Goal: Information Seeking & Learning: Learn about a topic

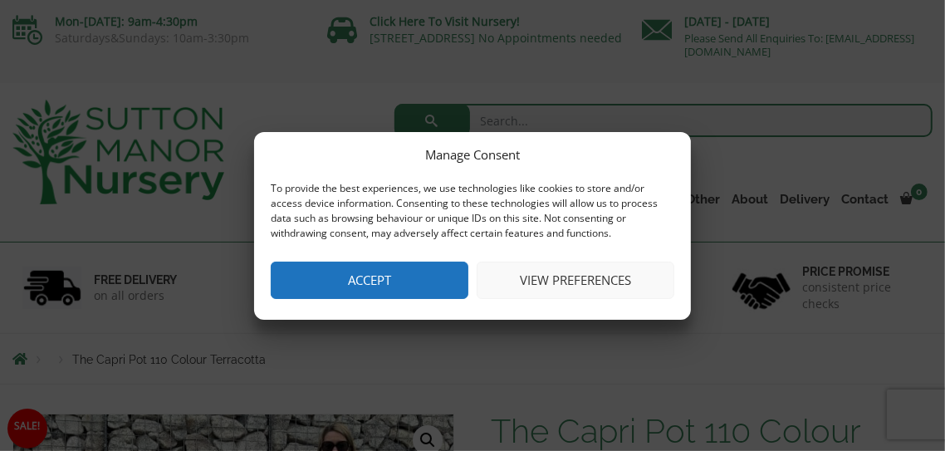
click at [405, 274] on button "Accept" at bounding box center [370, 280] width 198 height 37
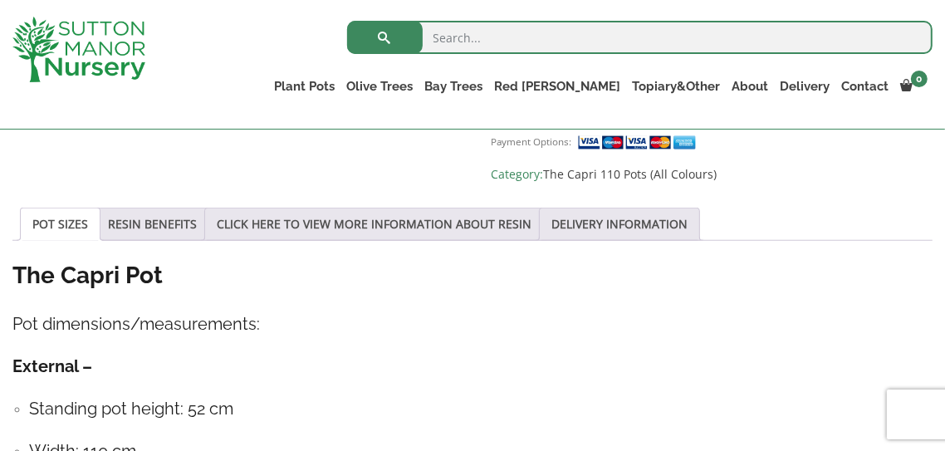
scroll to position [836, 0]
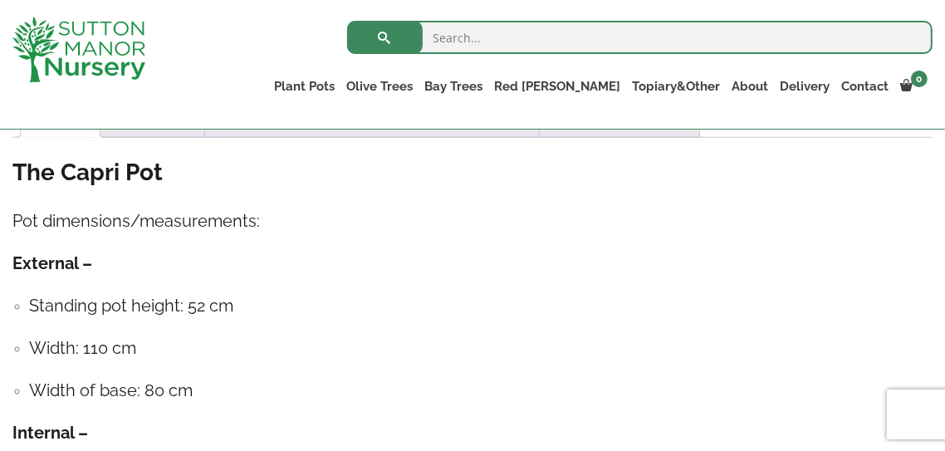
click at [360, 336] on h4 "Width: 110 cm" at bounding box center [481, 349] width 904 height 26
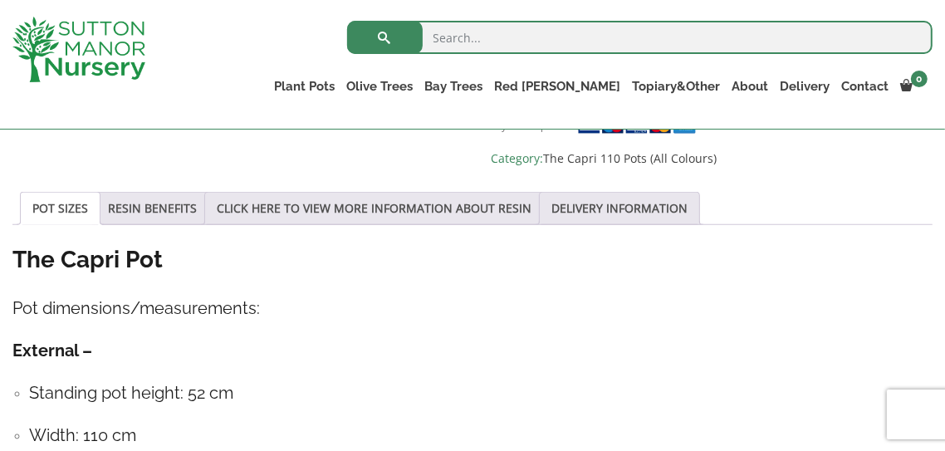
scroll to position [852, 0]
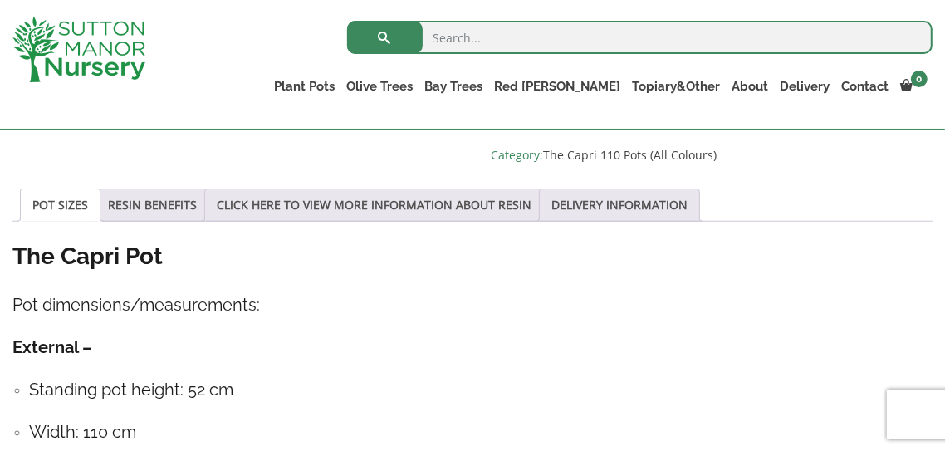
click at [725, 292] on h4 "Pot dimensions/measurements:" at bounding box center [472, 305] width 920 height 26
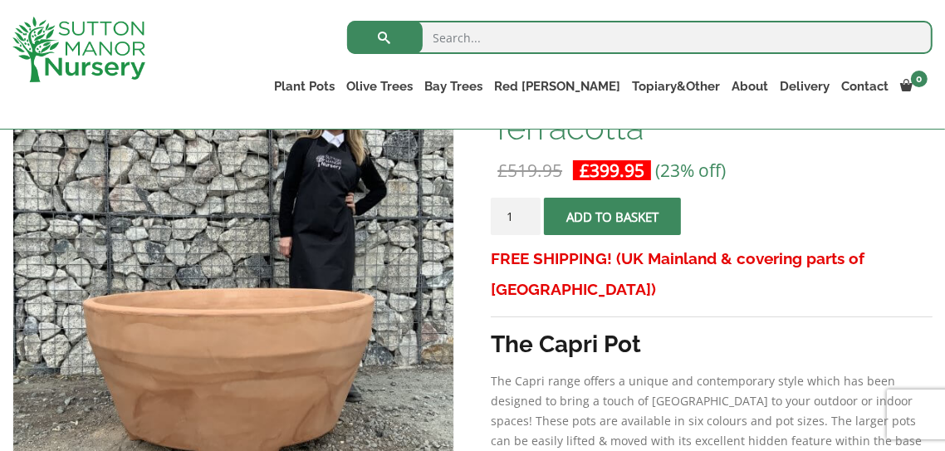
scroll to position [328, 0]
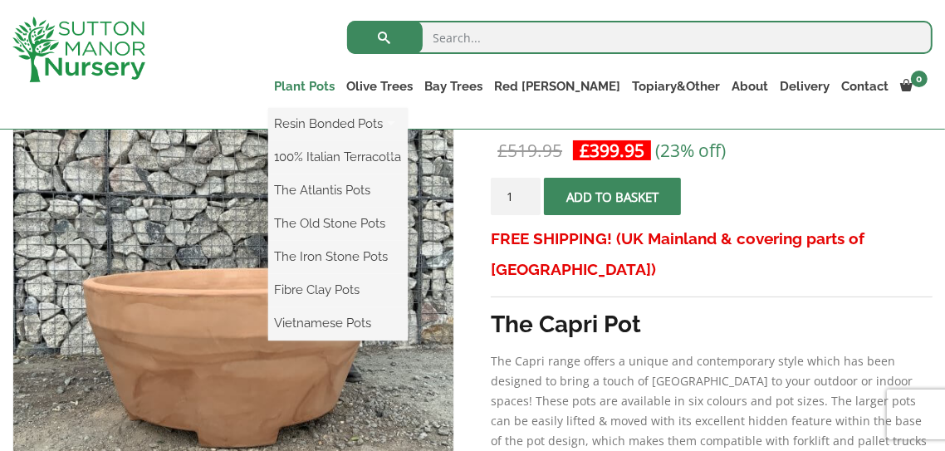
click at [341, 84] on link "Plant Pots" at bounding box center [304, 86] width 72 height 23
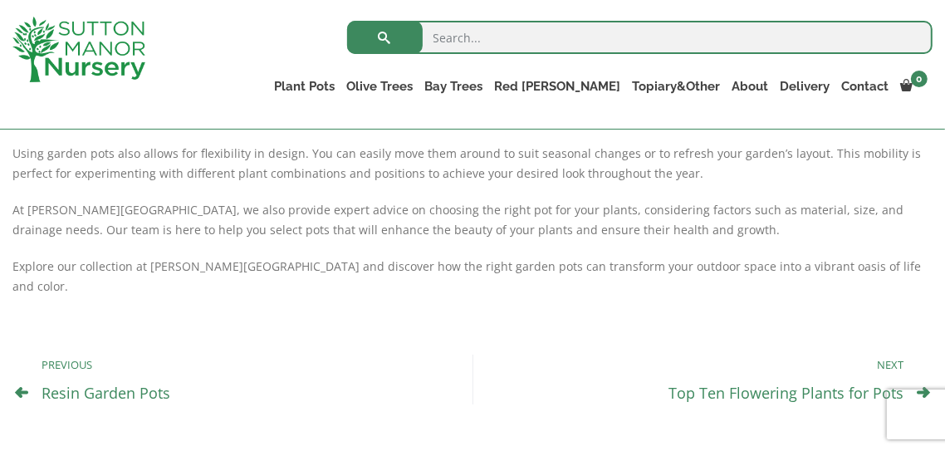
scroll to position [923, 0]
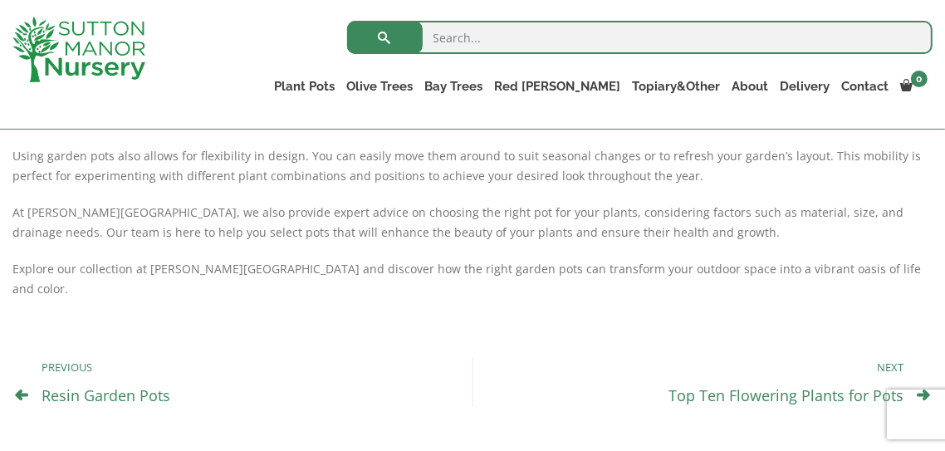
click at [99, 385] on link "Resin Garden Pots" at bounding box center [106, 395] width 129 height 20
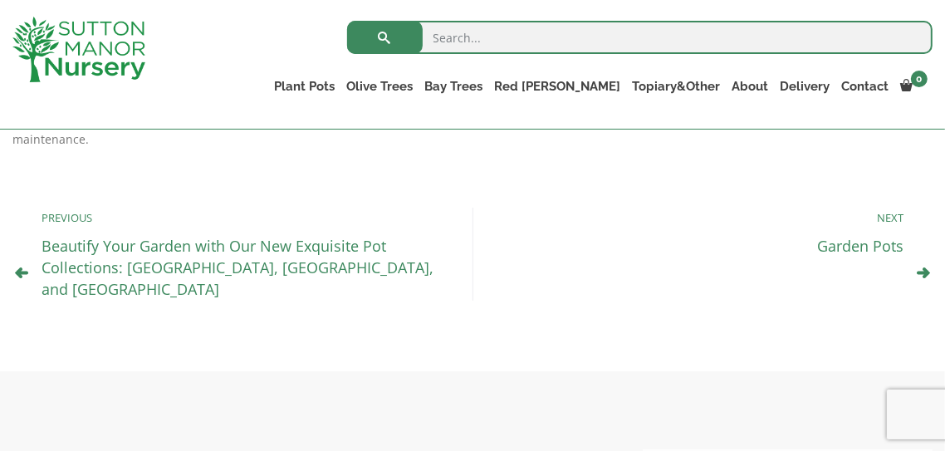
scroll to position [1076, 0]
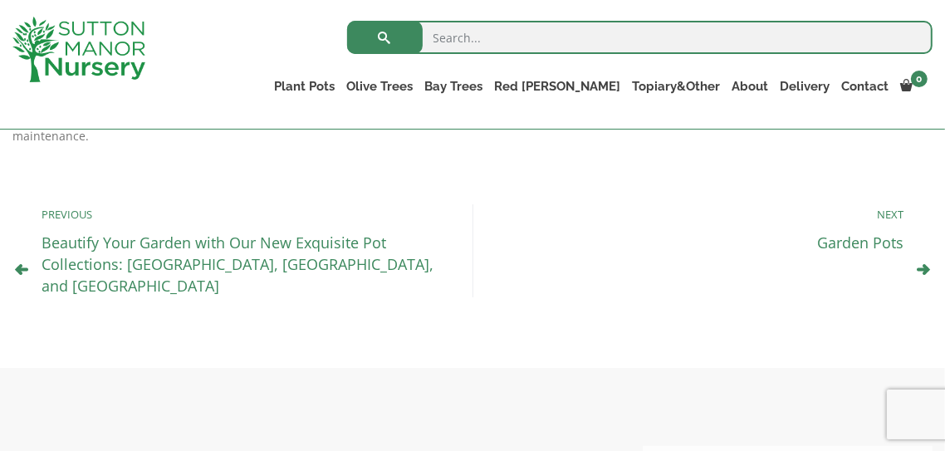
click at [925, 262] on icon at bounding box center [923, 268] width 13 height 13
click at [918, 262] on icon at bounding box center [923, 268] width 13 height 13
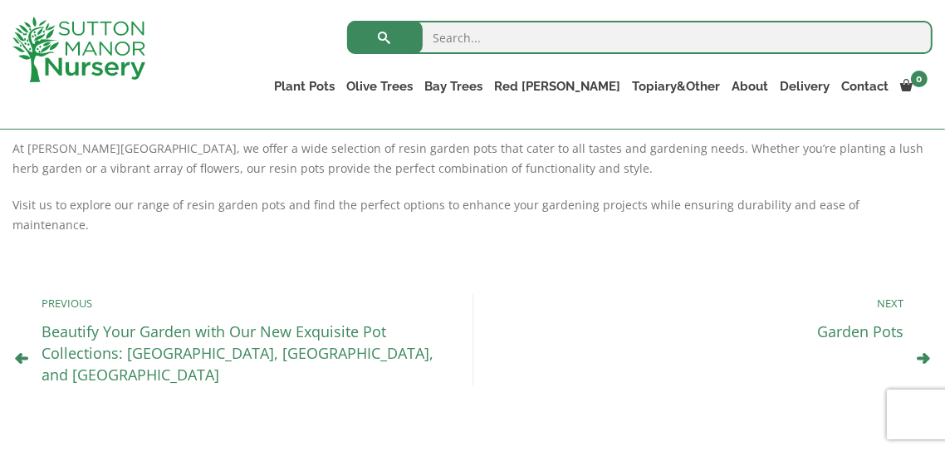
scroll to position [987, 0]
click at [894, 293] on p "Next" at bounding box center [697, 303] width 414 height 20
click at [915, 326] on div "Previous Beautify Your Garden with Our New Exquisite Pot Collections: San Marin…" at bounding box center [472, 340] width 920 height 176
click at [921, 351] on icon at bounding box center [923, 357] width 13 height 13
click at [926, 351] on icon at bounding box center [923, 357] width 13 height 13
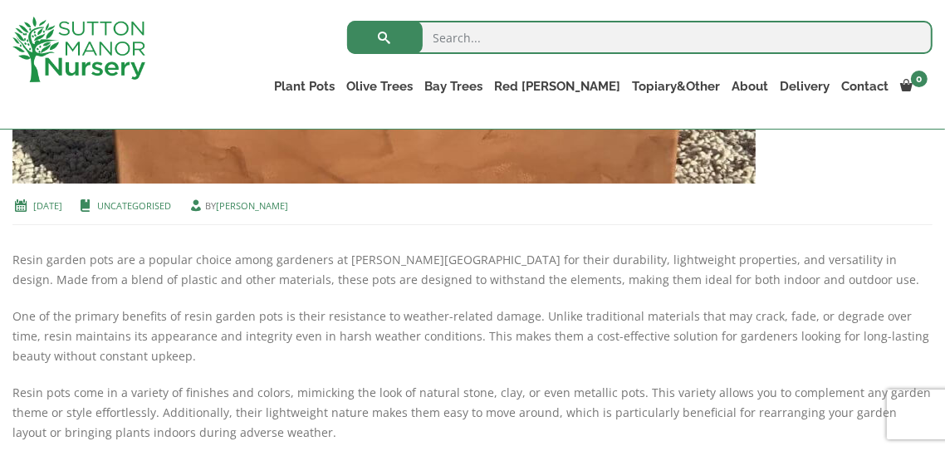
scroll to position [664, 0]
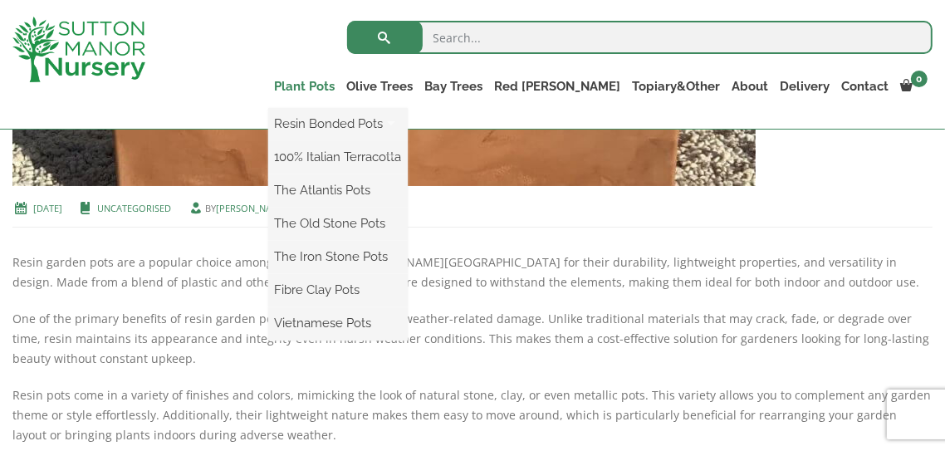
click at [341, 86] on link "Plant Pots" at bounding box center [304, 86] width 72 height 23
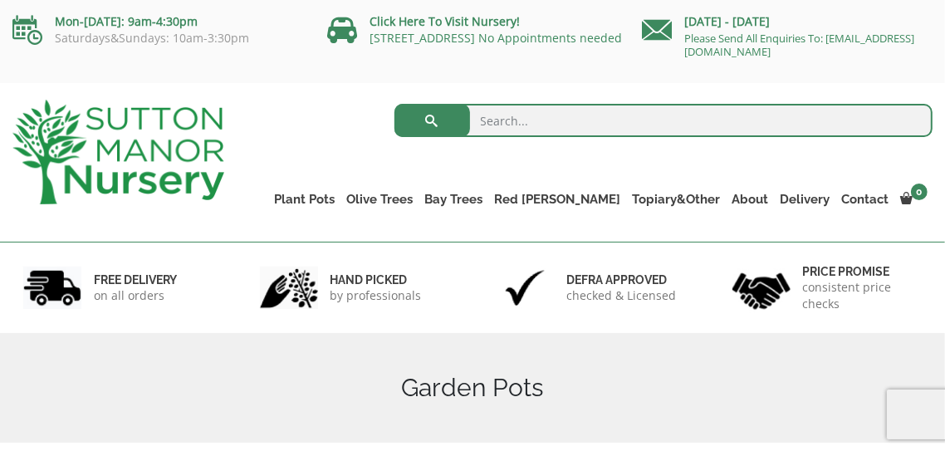
click at [496, 120] on input "search" at bounding box center [663, 120] width 539 height 33
type input "Resoin garden pots"
click at [394, 104] on button "submit" at bounding box center [432, 120] width 76 height 33
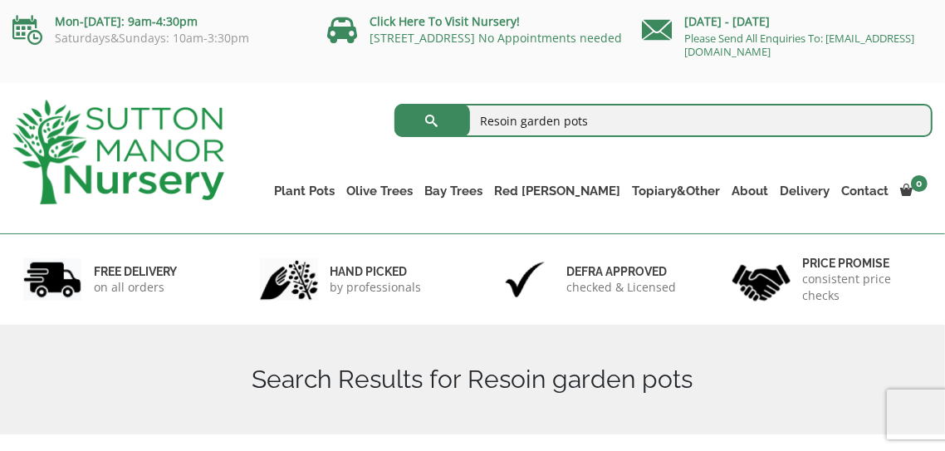
click at [510, 115] on input "Resoin garden pots" at bounding box center [663, 120] width 539 height 33
type input "Resin garden pots"
click at [432, 120] on span "submit" at bounding box center [432, 120] width 0 height 0
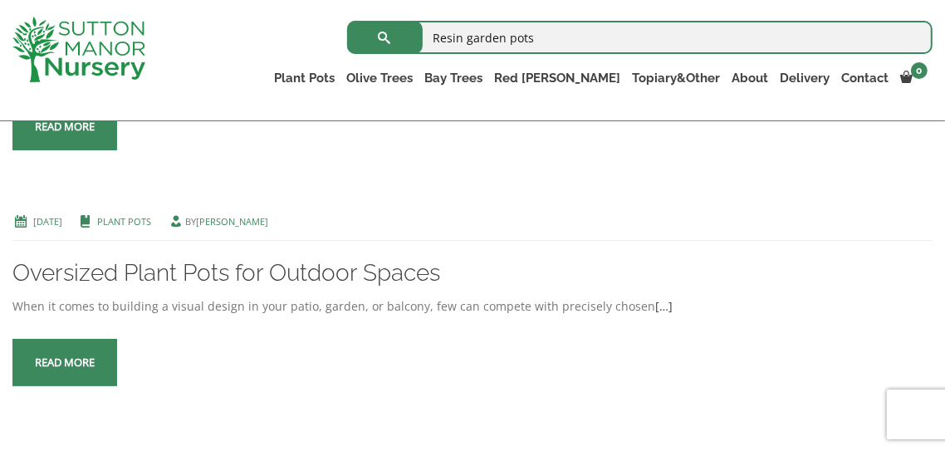
scroll to position [1605, 0]
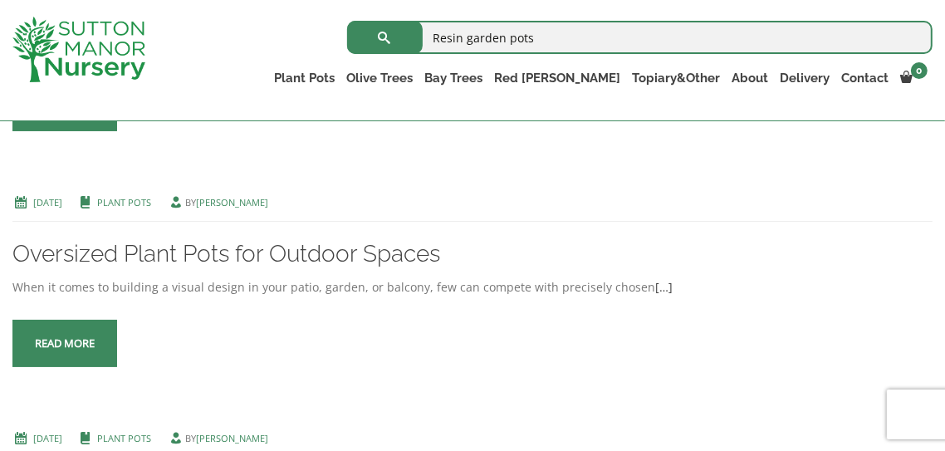
click at [65, 344] on span at bounding box center [65, 344] width 0 height 0
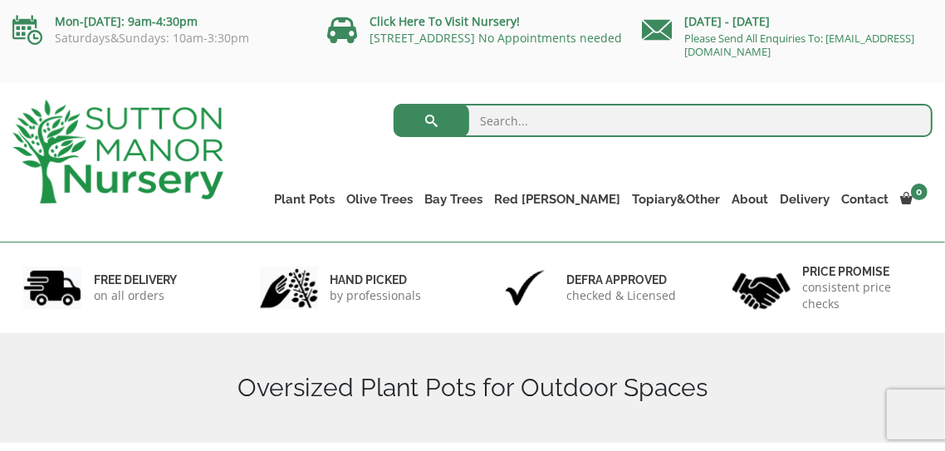
click at [385, 394] on h1 "Oversized Plant Pots for Outdoor Spaces" at bounding box center [472, 388] width 920 height 30
click at [351, 398] on h1 "Oversized Plant Pots for Outdoor Spaces" at bounding box center [472, 388] width 920 height 30
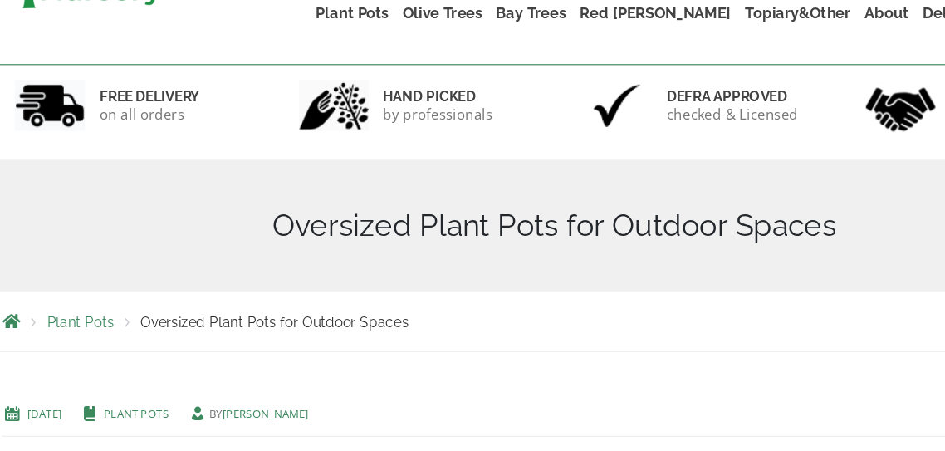
click at [306, 409] on div "[DATE] Plant Pots by [PERSON_NAME]" at bounding box center [472, 424] width 920 height 31
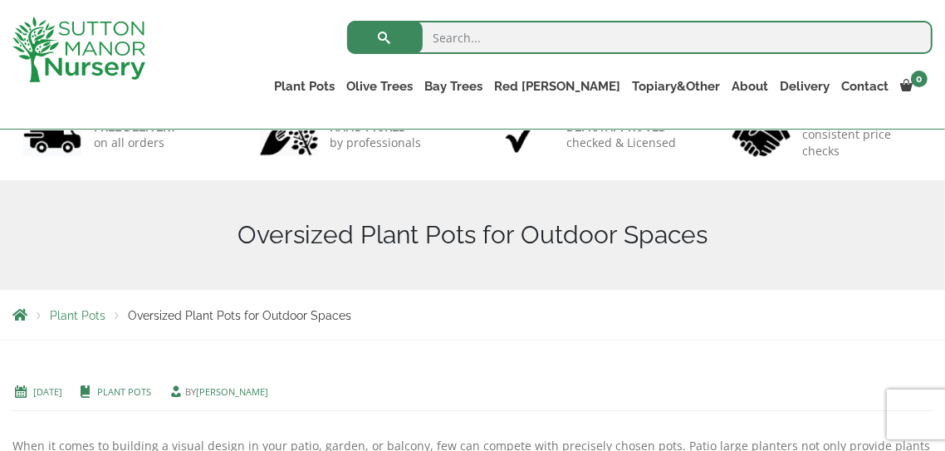
scroll to position [122, 0]
click at [151, 394] on link "Plant Pots" at bounding box center [124, 392] width 54 height 12
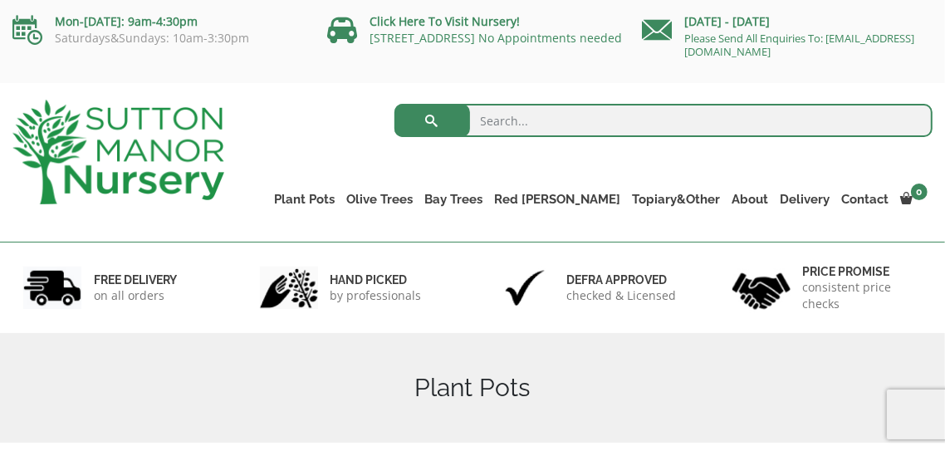
click at [502, 119] on input "search" at bounding box center [663, 120] width 539 height 33
type input "Images if plant pots"
click at [432, 120] on span "submit" at bounding box center [432, 120] width 0 height 0
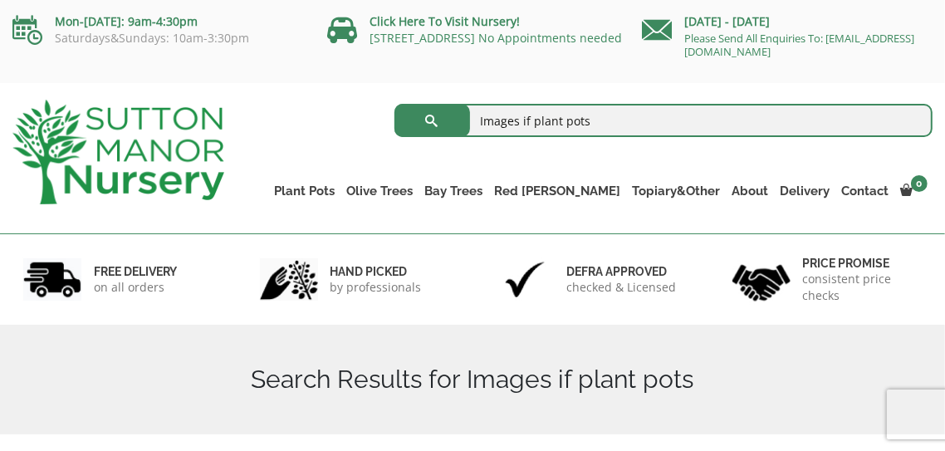
click at [529, 116] on input "Images if plant pots" at bounding box center [663, 120] width 539 height 33
type input "Images of plant pots"
click at [432, 120] on span "submit" at bounding box center [432, 120] width 0 height 0
click at [483, 23] on link "Click Here To Visit Nursery!" at bounding box center [445, 21] width 150 height 16
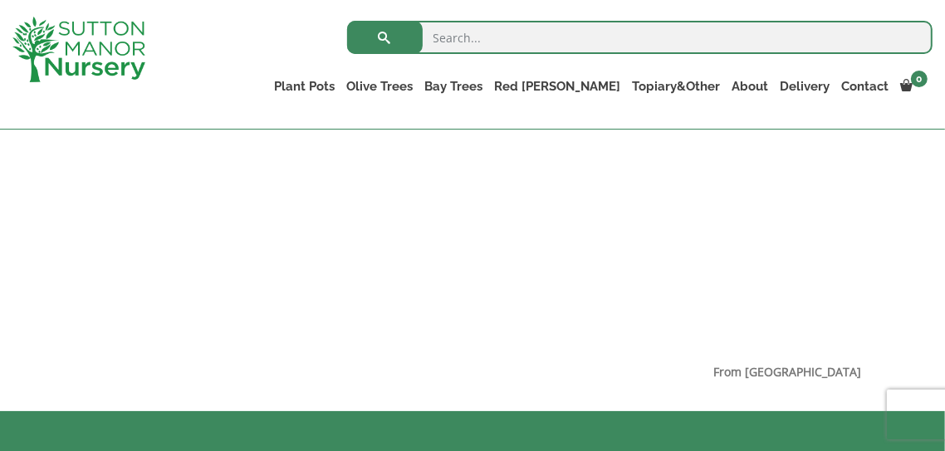
scroll to position [1448, 0]
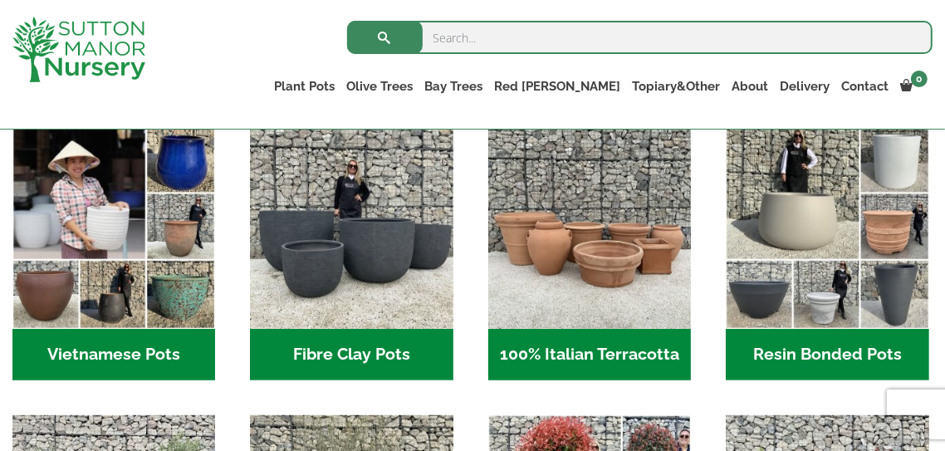
scroll to position [556, 0]
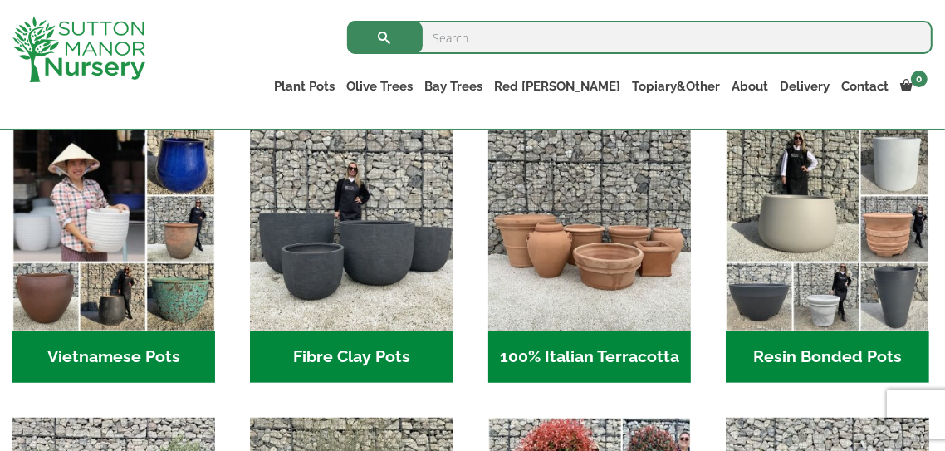
click at [830, 355] on h2 "Resin Bonded Pots (212)" at bounding box center [827, 356] width 203 height 51
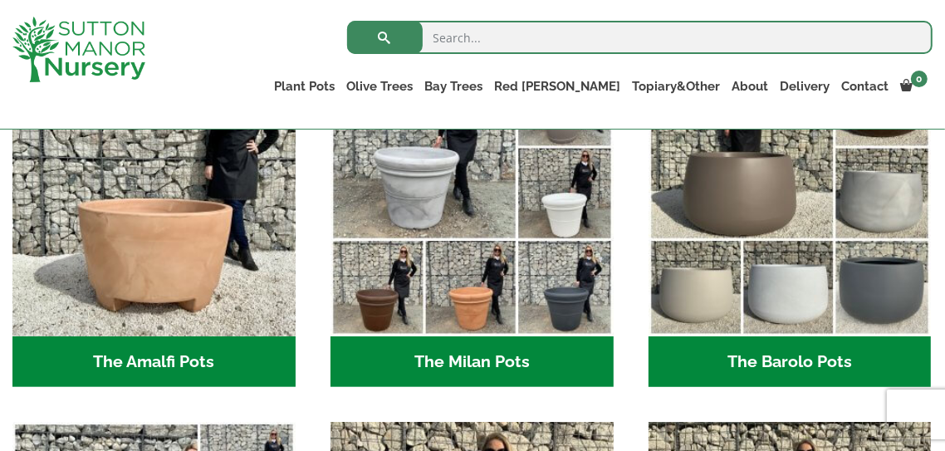
scroll to position [527, 0]
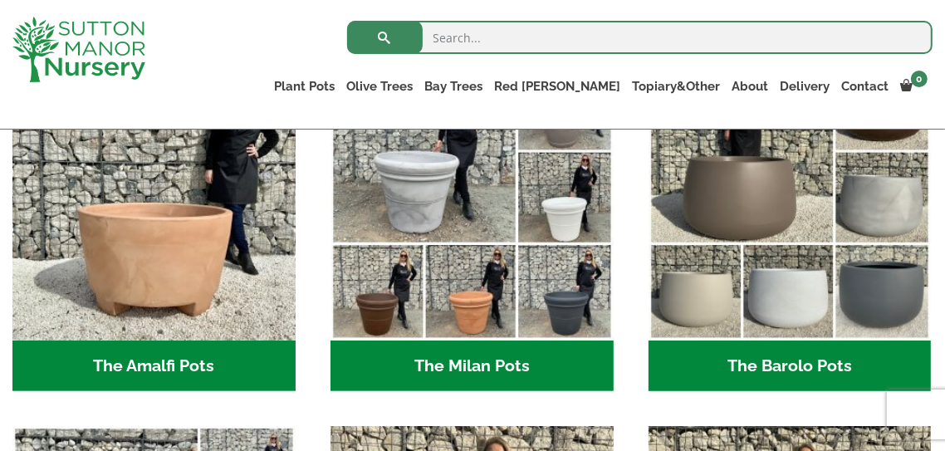
click at [194, 362] on h2 "The Amalfi Pots (3)" at bounding box center [153, 366] width 283 height 51
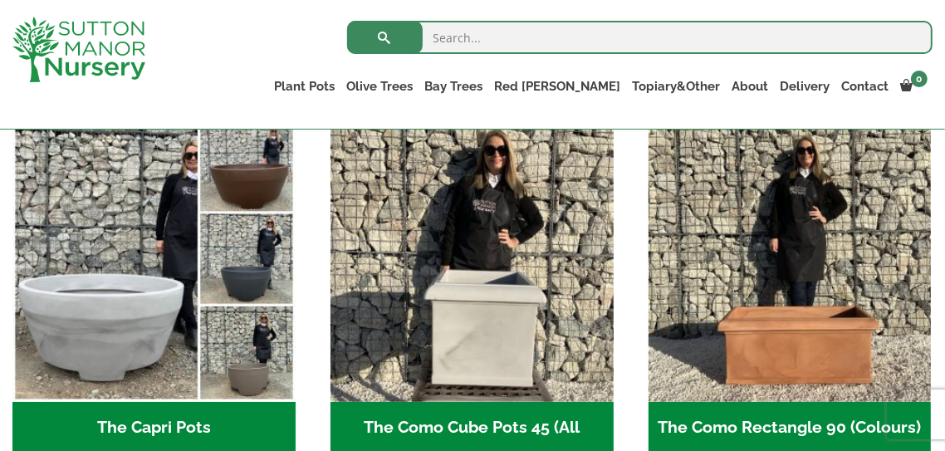
scroll to position [837, 0]
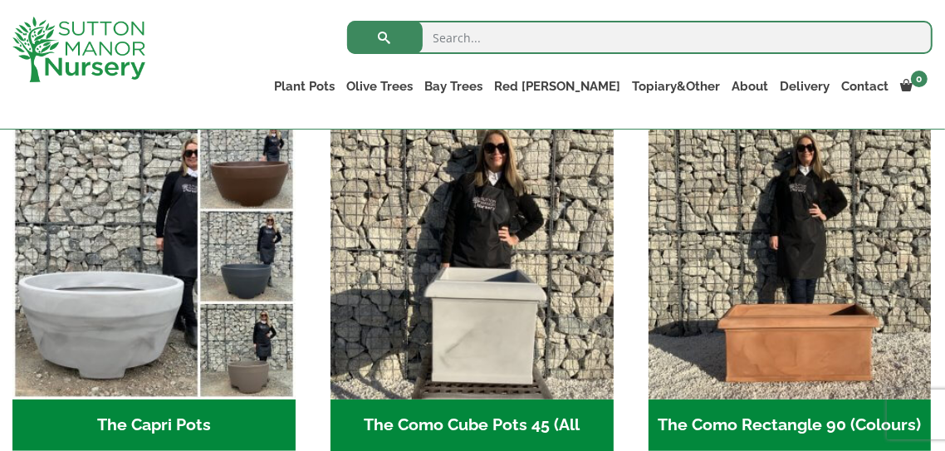
click at [220, 422] on h2 "The Capri Pots (34)" at bounding box center [153, 424] width 283 height 51
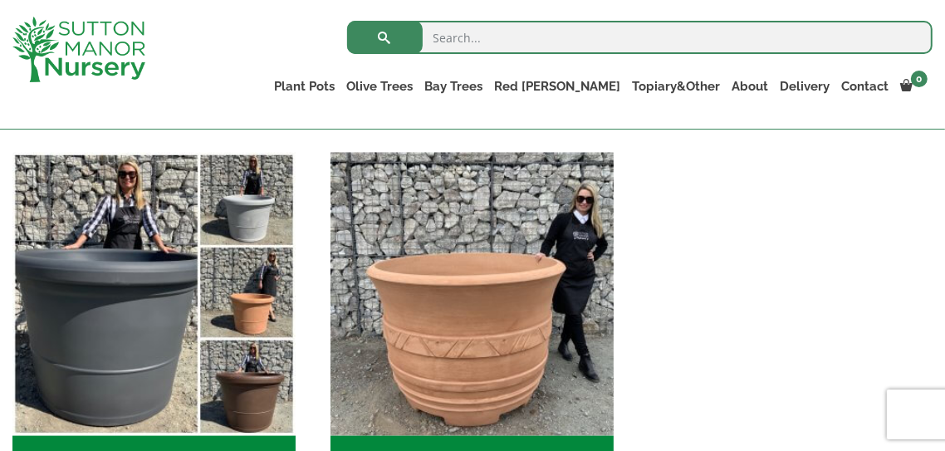
scroll to position [2312, 0]
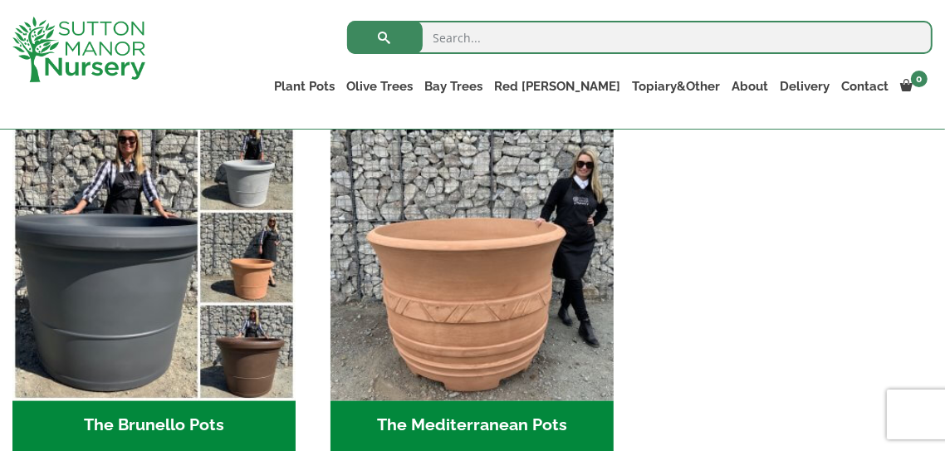
scroll to position [2350, 0]
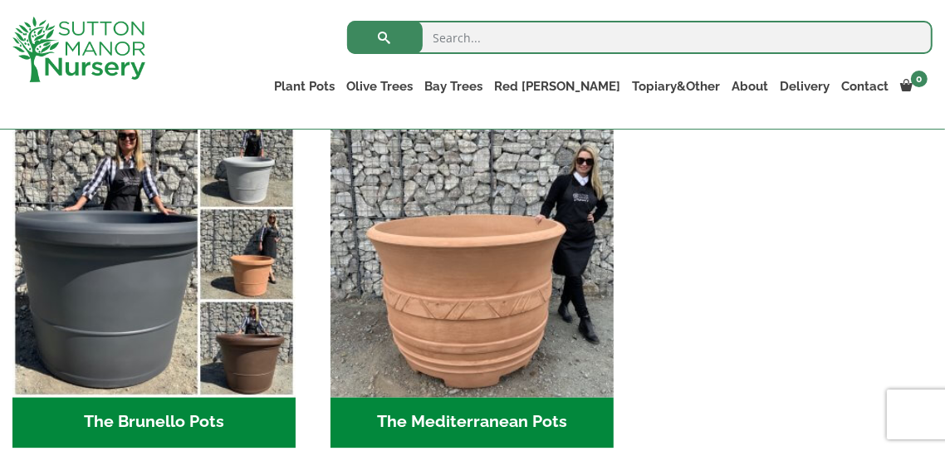
click at [237, 425] on h2 "The Brunello Pots (14)" at bounding box center [153, 422] width 283 height 51
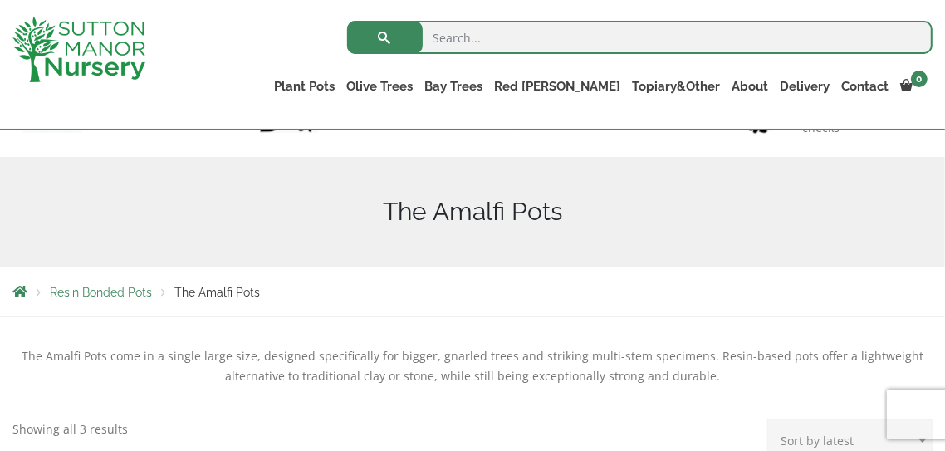
scroll to position [145, 0]
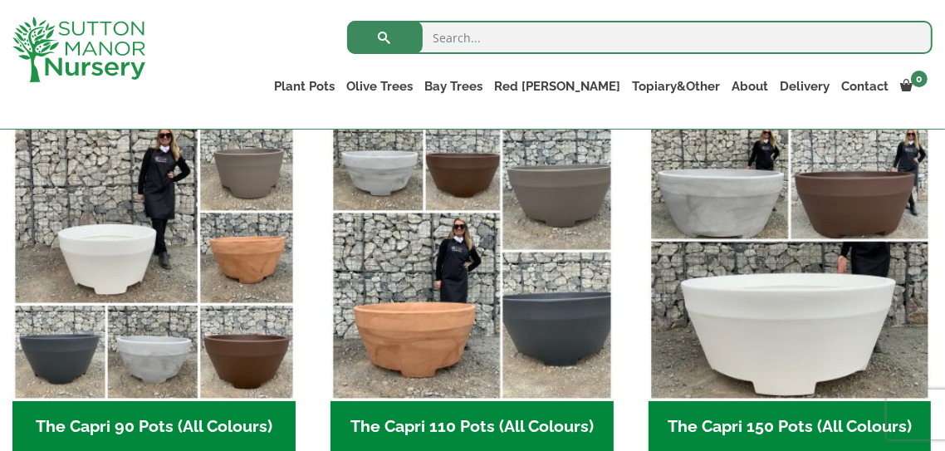
scroll to position [818, 0]
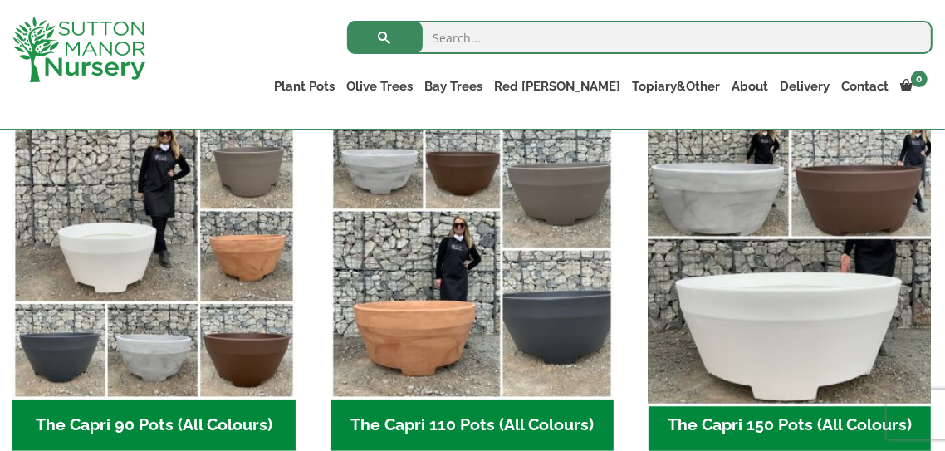
click at [764, 321] on img "Visit product category The Capri 150 Pots (All Colours)" at bounding box center [789, 258] width 297 height 297
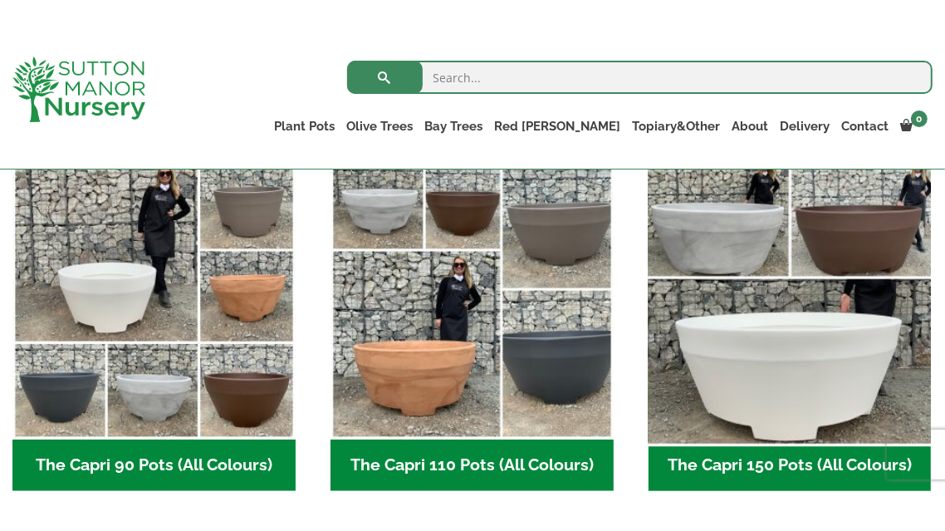
scroll to position [898, 0]
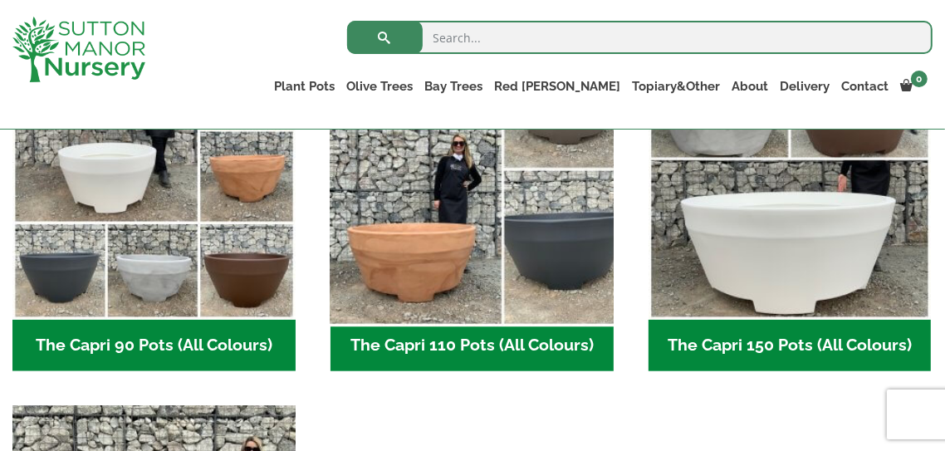
click at [411, 270] on img "Visit product category The Capri 110 Pots (All Colours)" at bounding box center [471, 178] width 297 height 297
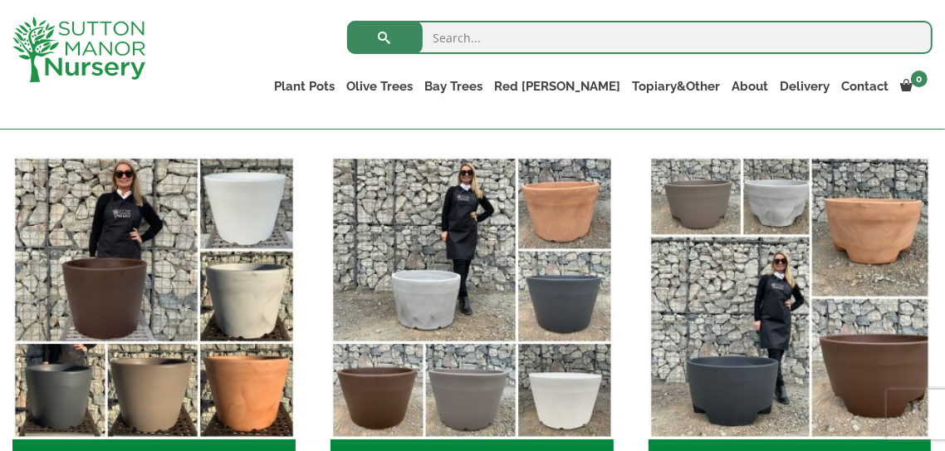
scroll to position [425, 0]
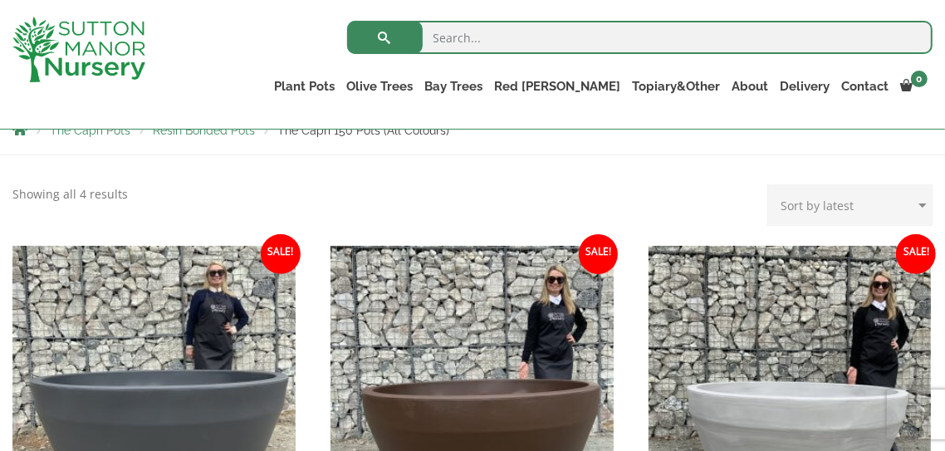
scroll to position [305, 0]
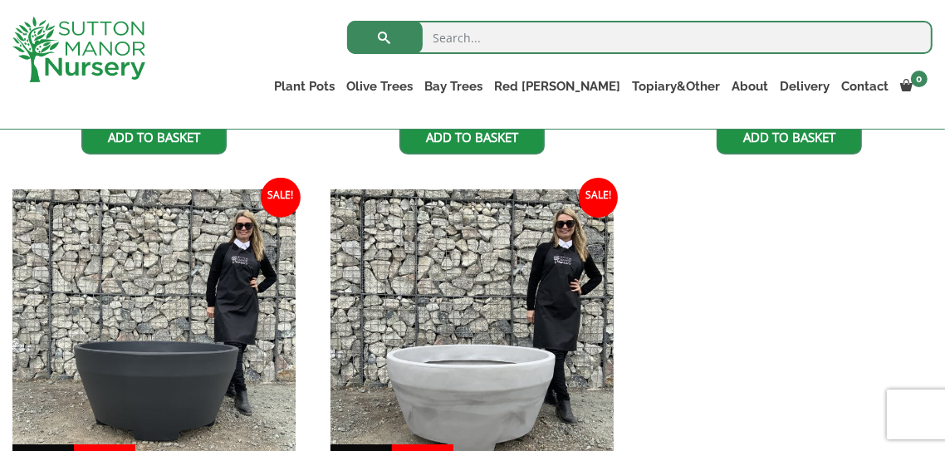
scroll to position [769, 0]
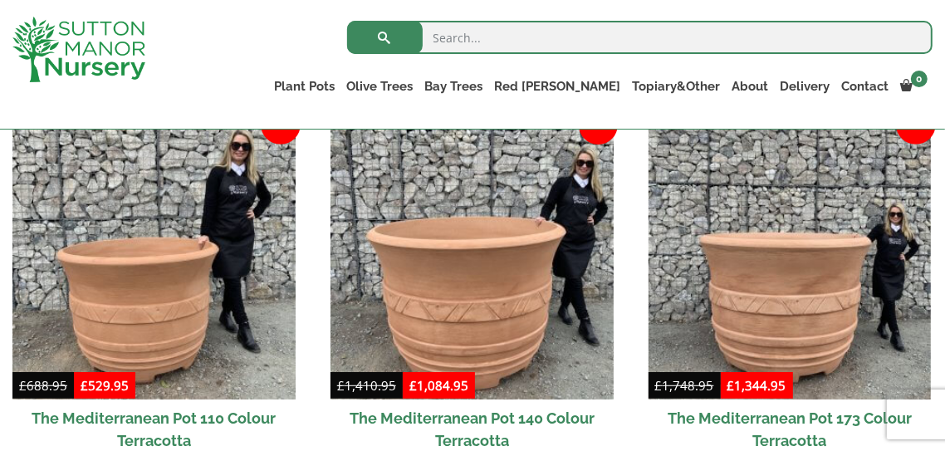
scroll to position [515, 0]
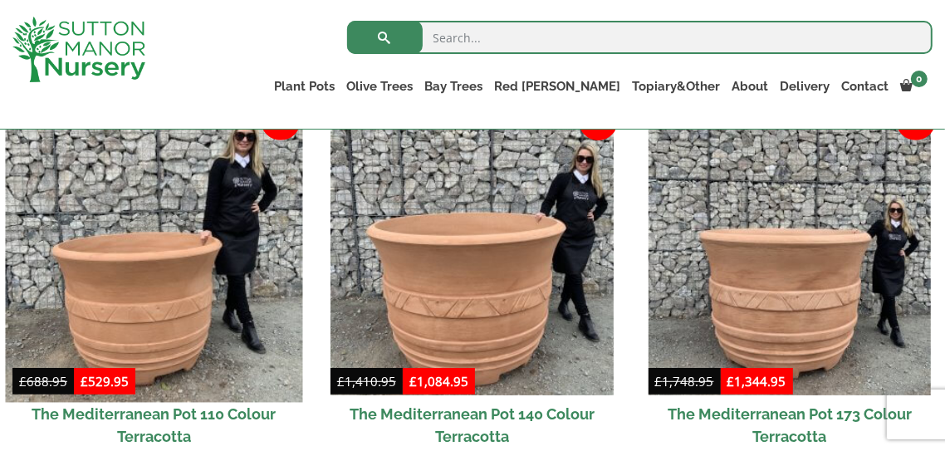
click at [154, 335] on img at bounding box center [153, 253] width 297 height 297
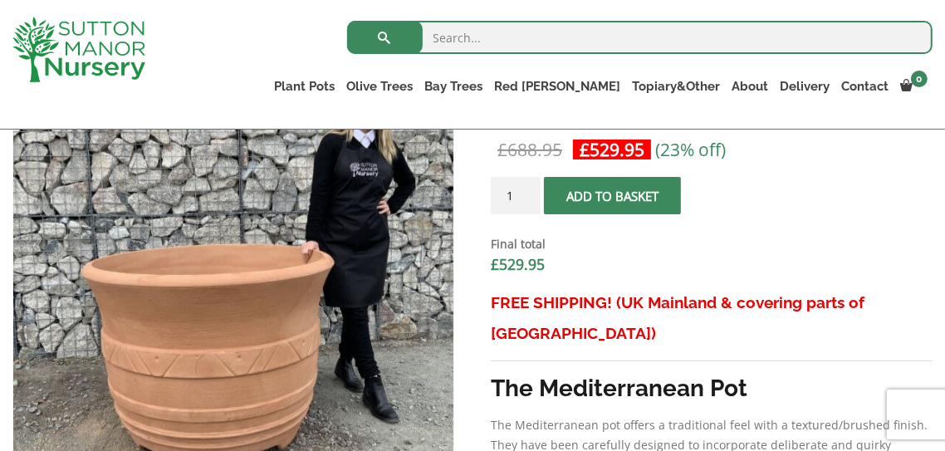
scroll to position [627, 0]
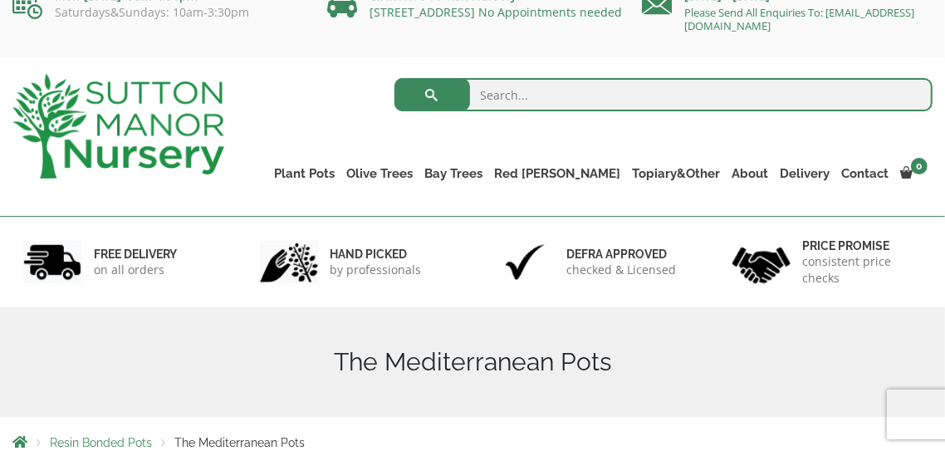
scroll to position [22, 0]
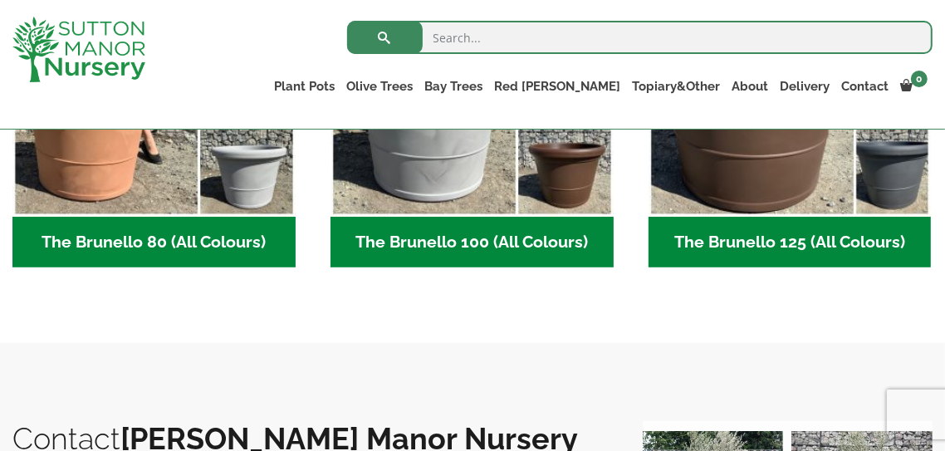
scroll to position [634, 0]
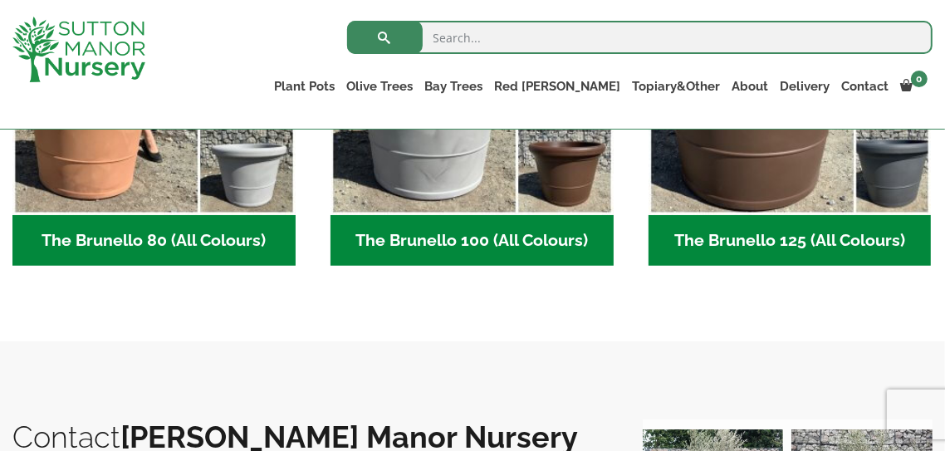
click at [772, 238] on h2 "The Brunello 125 (All Colours) (5)" at bounding box center [790, 240] width 283 height 51
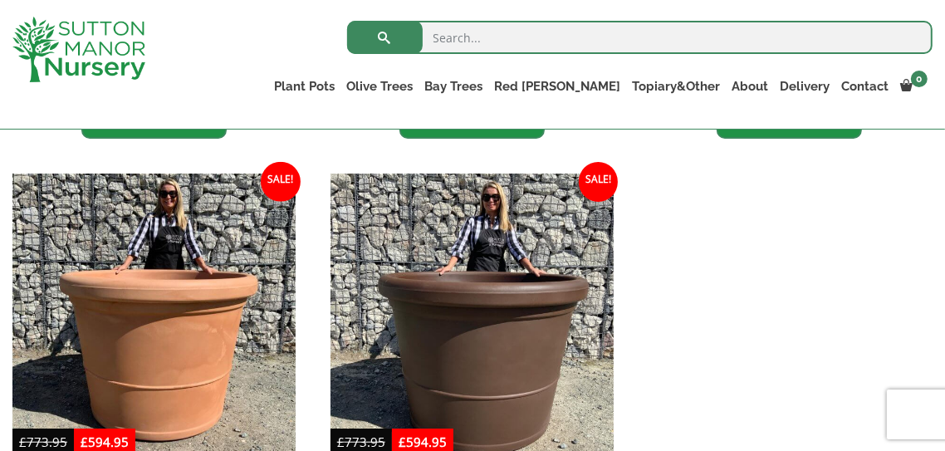
scroll to position [786, 0]
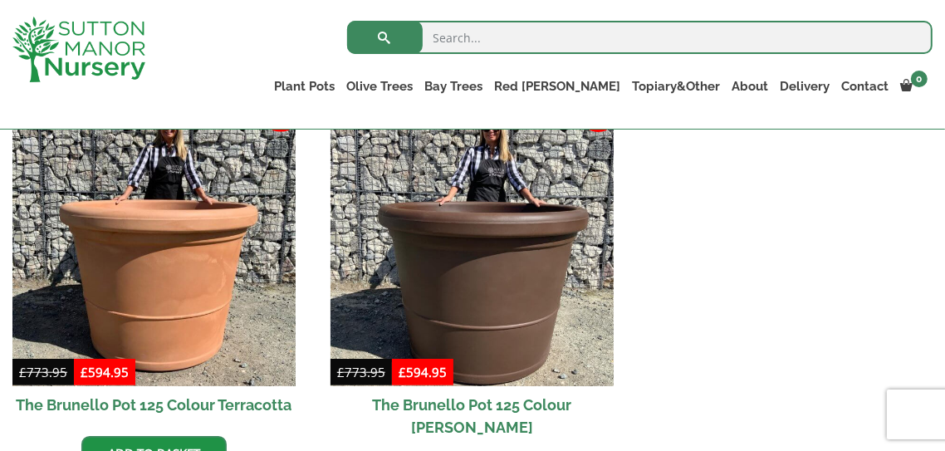
click at [284, 444] on li "Sale! £ 773.95 Original price was: £773.95. £ 594.95 Current price is: £594.95.…" at bounding box center [153, 288] width 283 height 368
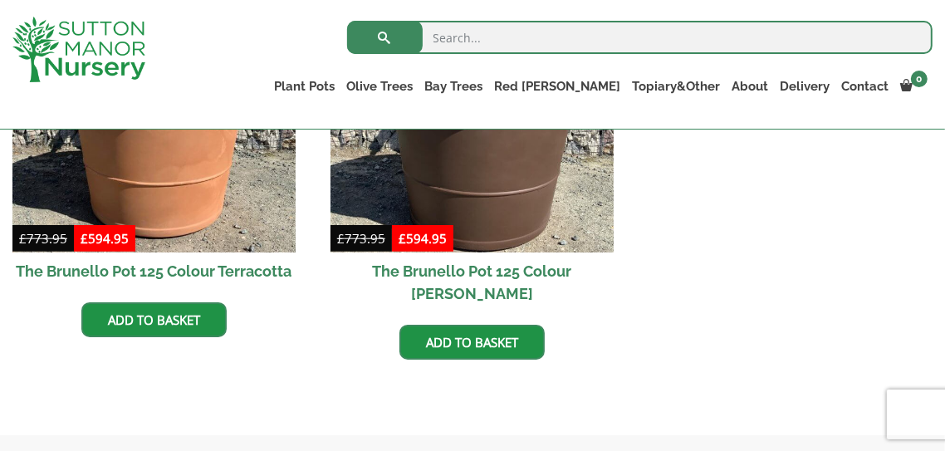
scroll to position [860, 0]
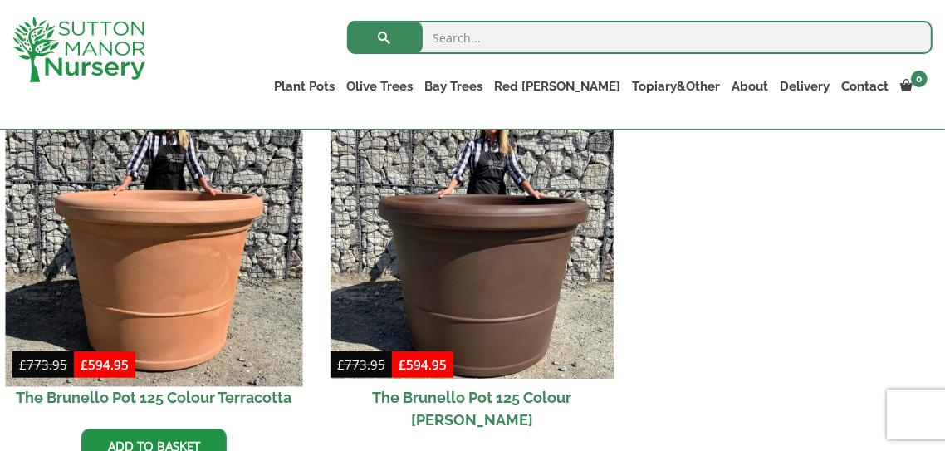
click at [170, 267] on img at bounding box center [153, 237] width 297 height 297
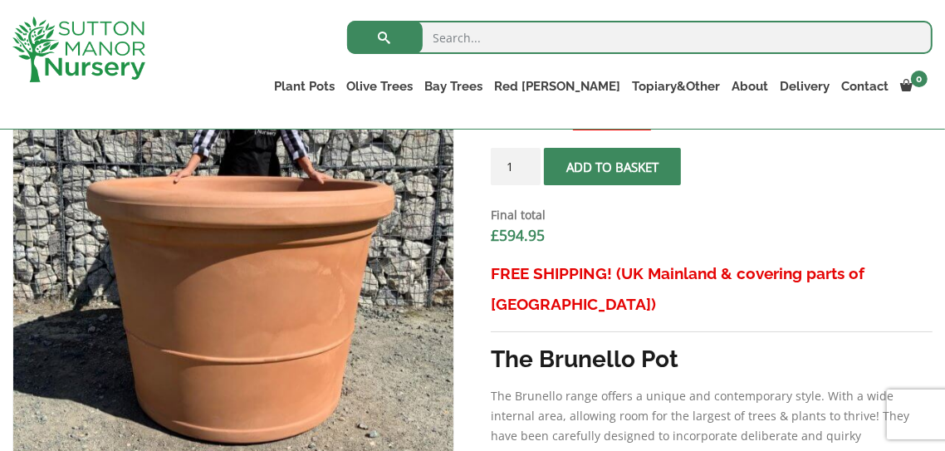
scroll to position [630, 0]
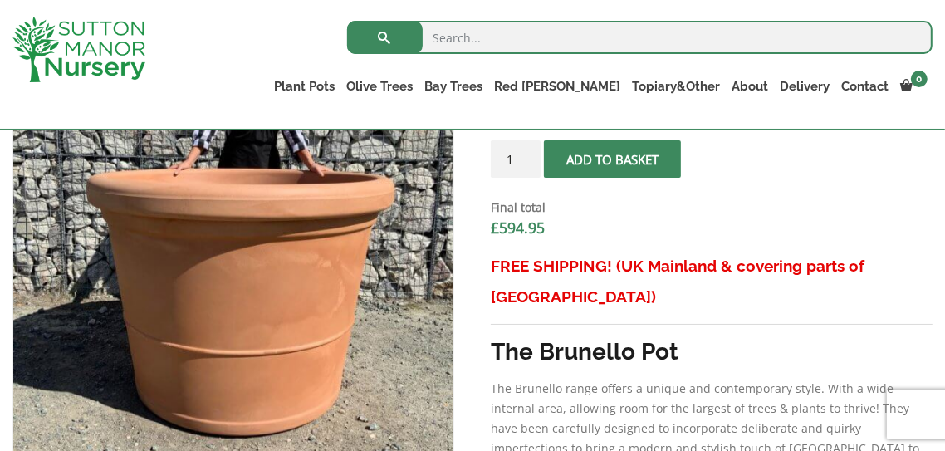
click at [786, 336] on h3 "The Brunello Pot" at bounding box center [712, 351] width 442 height 31
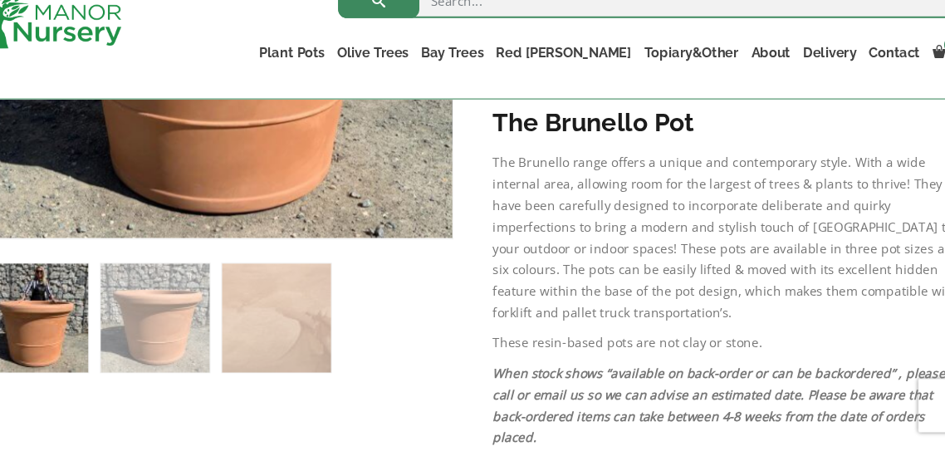
scroll to position [913, 0]
